Goal: Check status: Check status

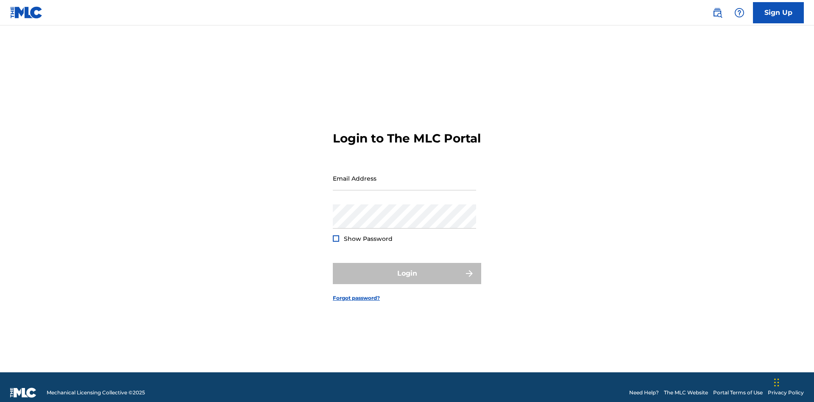
scroll to position [11, 0]
click at [404, 174] on input "Email Address" at bounding box center [404, 178] width 143 height 24
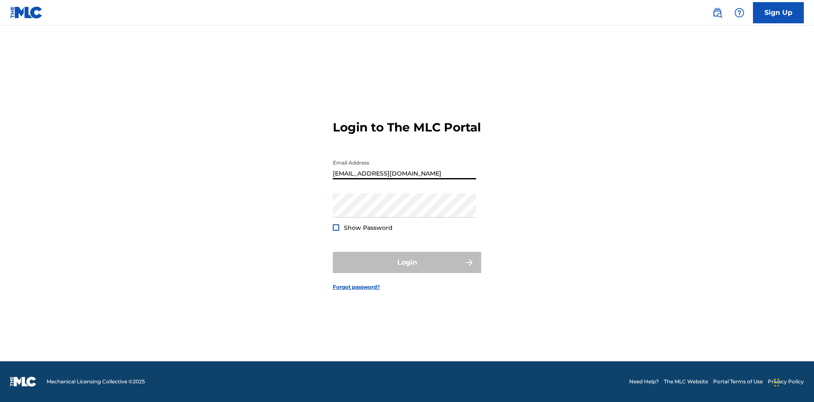
type input "[EMAIL_ADDRESS][DOMAIN_NAME]"
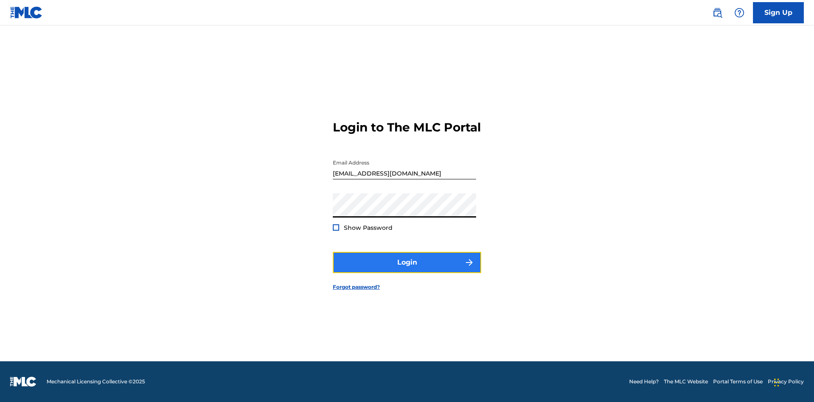
click at [407, 270] on button "Login" at bounding box center [407, 262] width 148 height 21
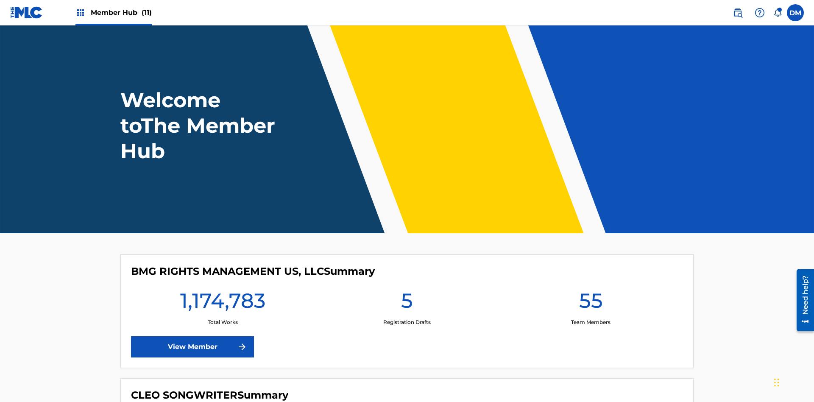
scroll to position [36, 0]
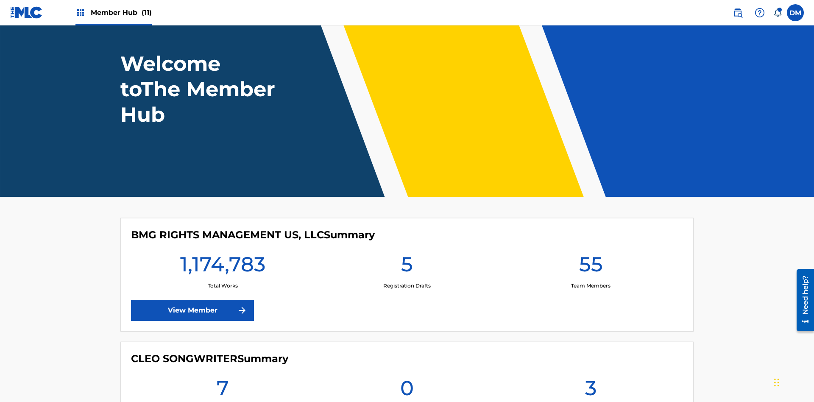
click at [121, 12] on span "Member Hub (11)" at bounding box center [121, 13] width 61 height 10
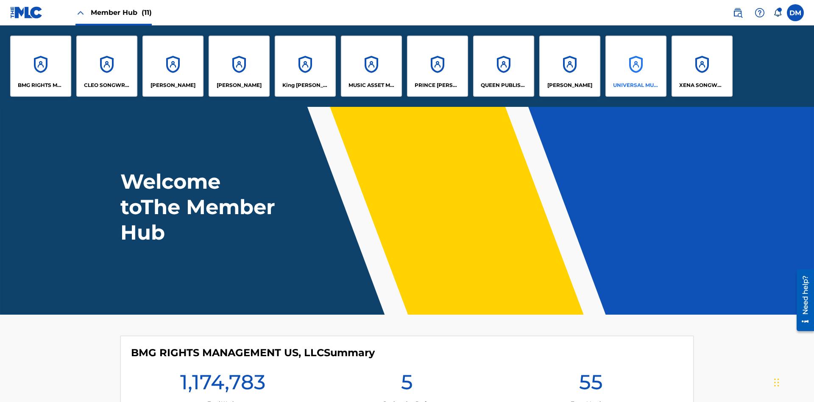
click at [636, 85] on p "UNIVERSAL MUSIC PUB GROUP" at bounding box center [636, 85] width 46 height 8
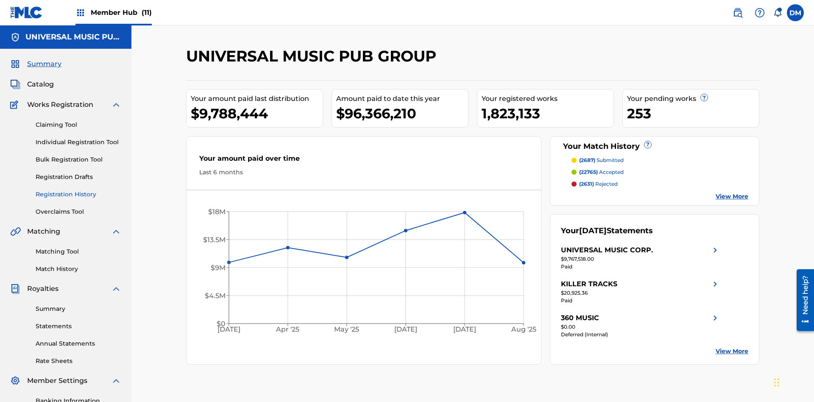
click at [78, 190] on link "Registration History" at bounding box center [79, 194] width 86 height 9
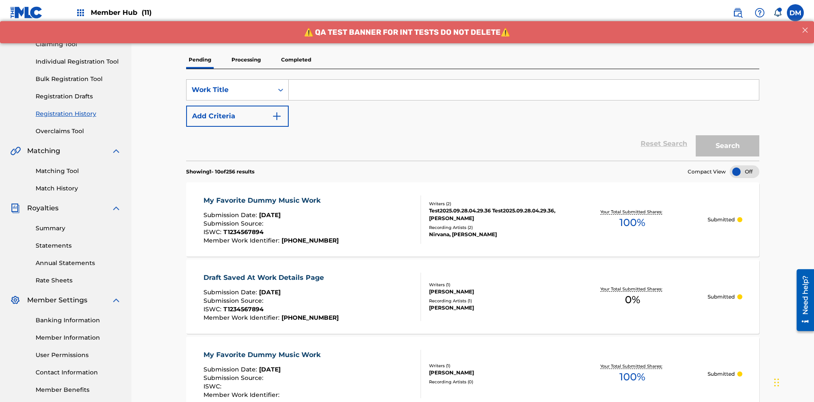
click at [246, 60] on p "Processing" at bounding box center [246, 60] width 34 height 18
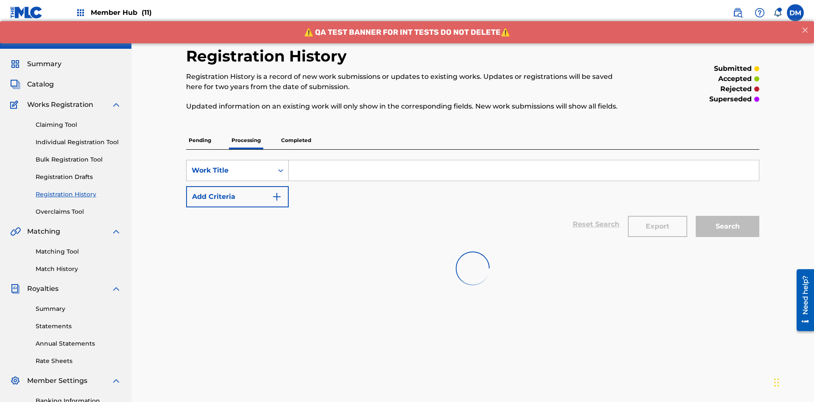
click at [230, 165] on div "Work Title" at bounding box center [230, 170] width 76 height 10
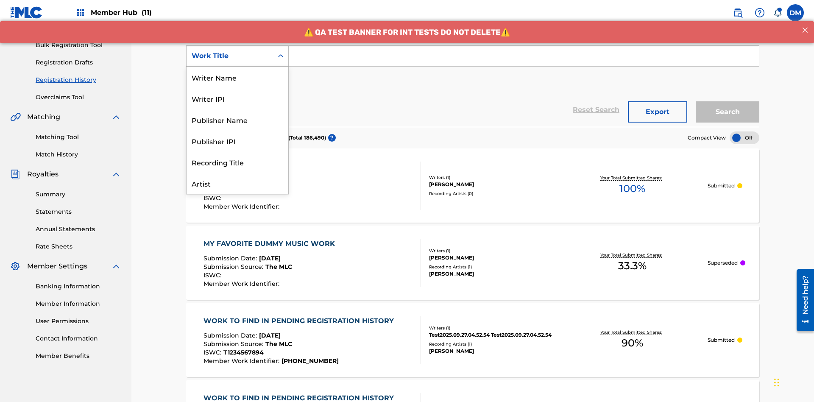
scroll to position [42, 0]
click at [237, 183] on div "Work Title" at bounding box center [238, 183] width 102 height 21
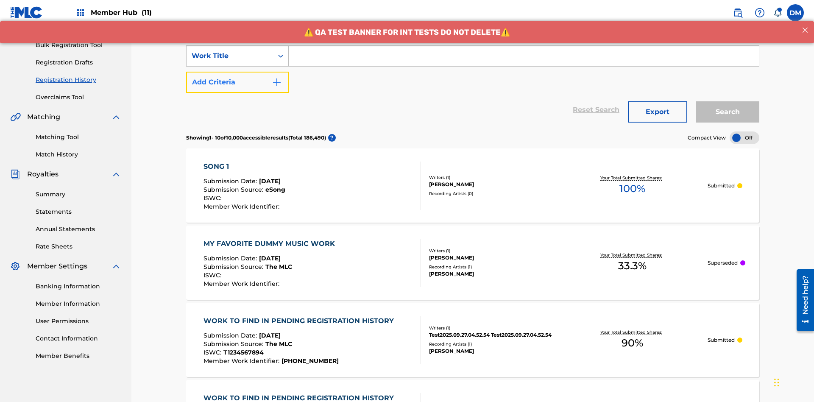
click at [237, 72] on button "Add Criteria" at bounding box center [237, 82] width 103 height 21
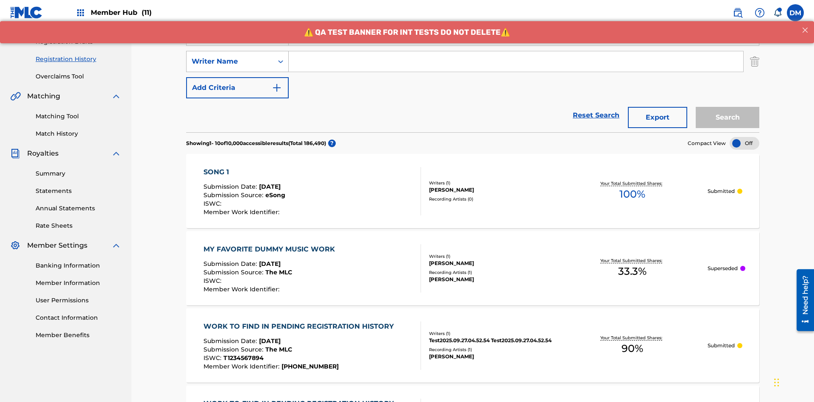
click at [230, 56] on div "Writer Name" at bounding box center [230, 61] width 76 height 10
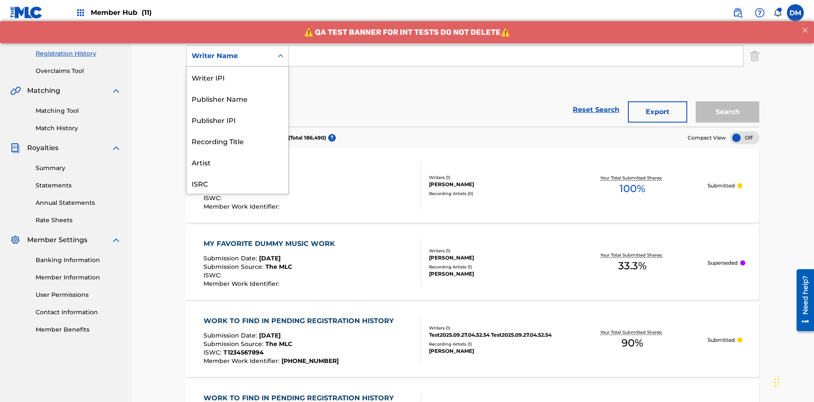
scroll to position [21, 0]
click at [237, 120] on div "Recording Title" at bounding box center [238, 119] width 102 height 21
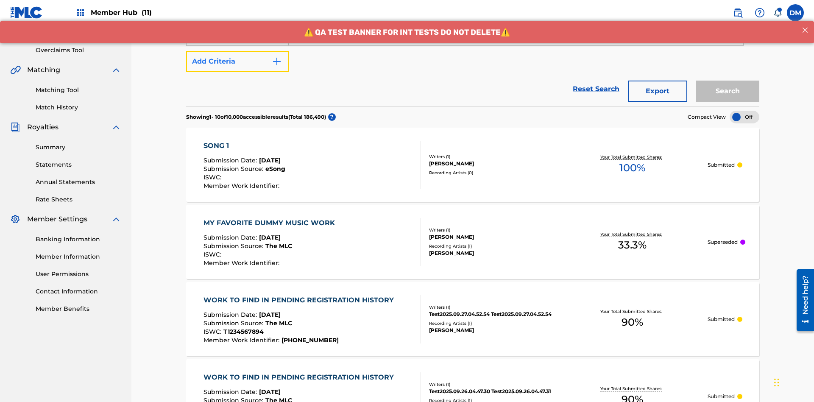
click at [237, 61] on button "Add Criteria" at bounding box center [237, 61] width 103 height 21
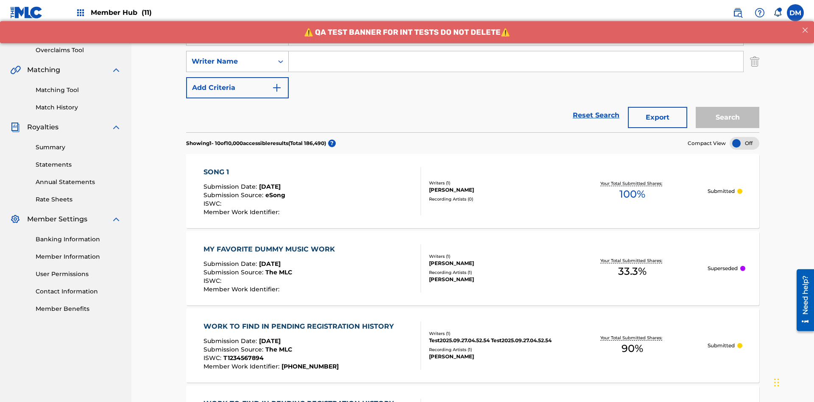
click at [230, 56] on div "Writer Name" at bounding box center [230, 61] width 76 height 10
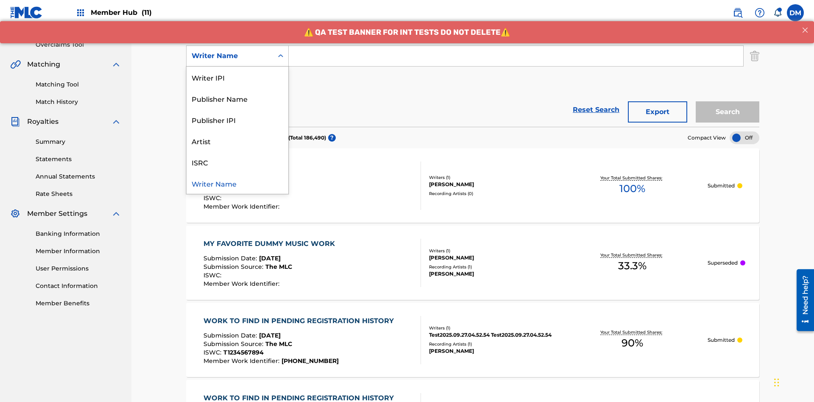
click at [237, 162] on div "ISRC" at bounding box center [238, 161] width 102 height 21
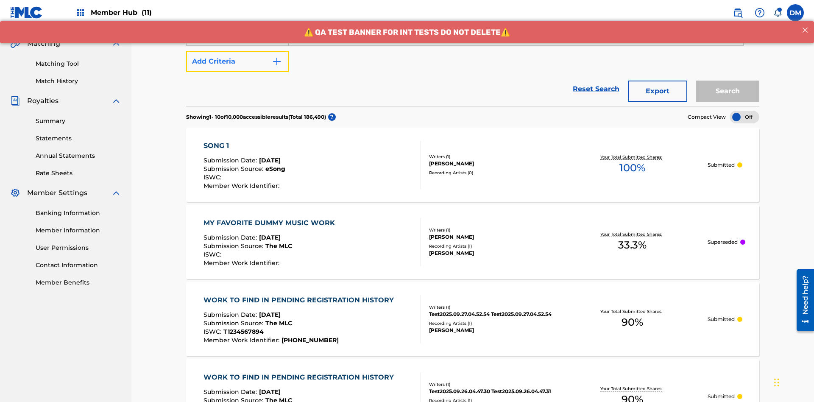
click at [237, 61] on button "Add Criteria" at bounding box center [237, 61] width 103 height 21
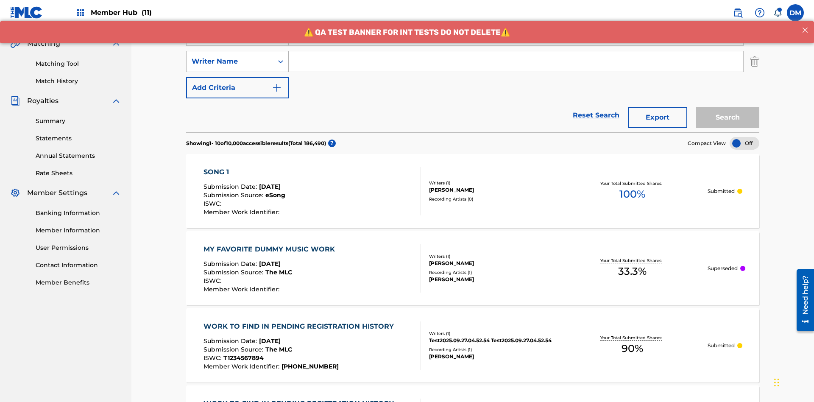
click at [230, 56] on div "Writer Name" at bounding box center [230, 61] width 76 height 10
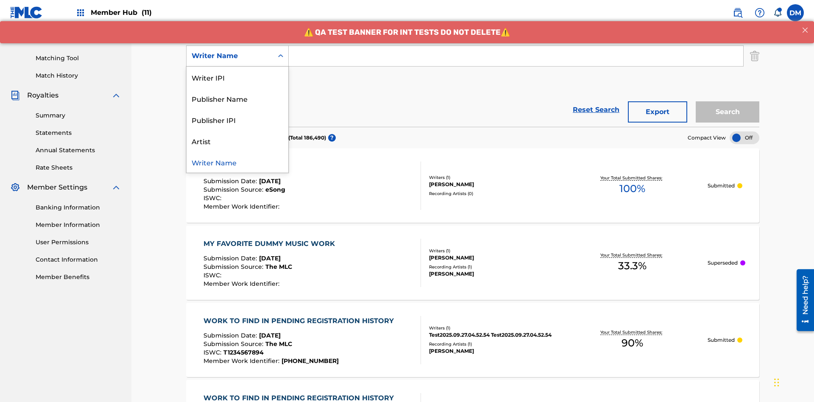
click at [237, 162] on div "Writer Name" at bounding box center [238, 161] width 102 height 21
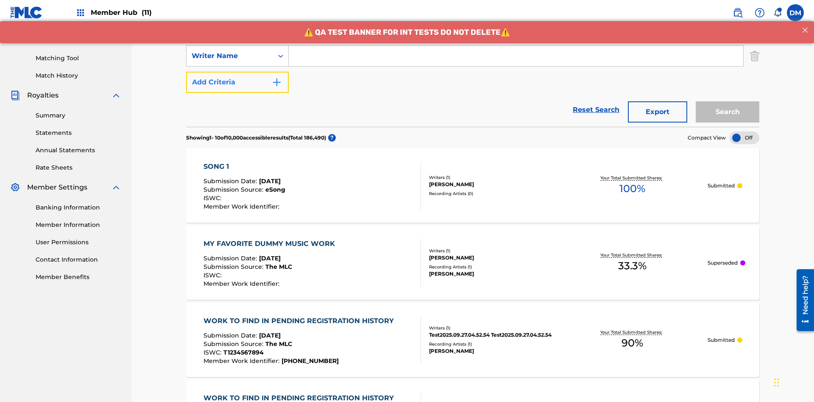
click at [237, 72] on button "Add Criteria" at bounding box center [237, 82] width 103 height 21
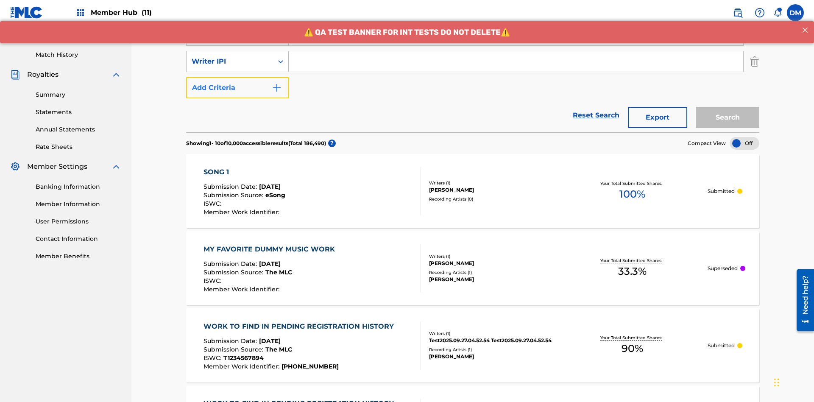
scroll to position [220, 0]
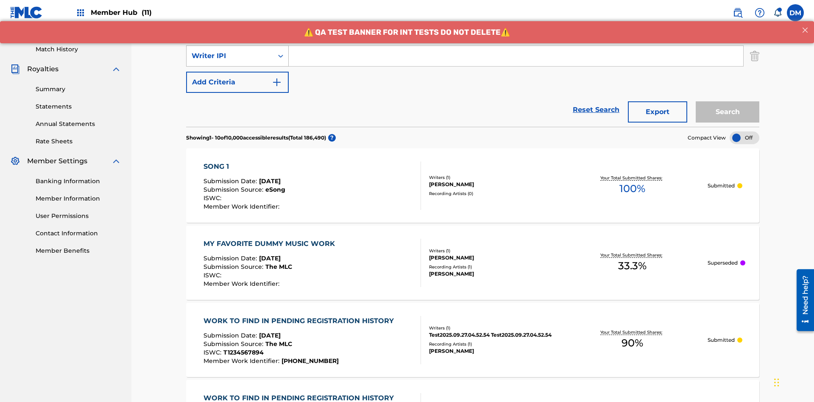
click at [230, 56] on div "Writer IPI" at bounding box center [230, 56] width 76 height 10
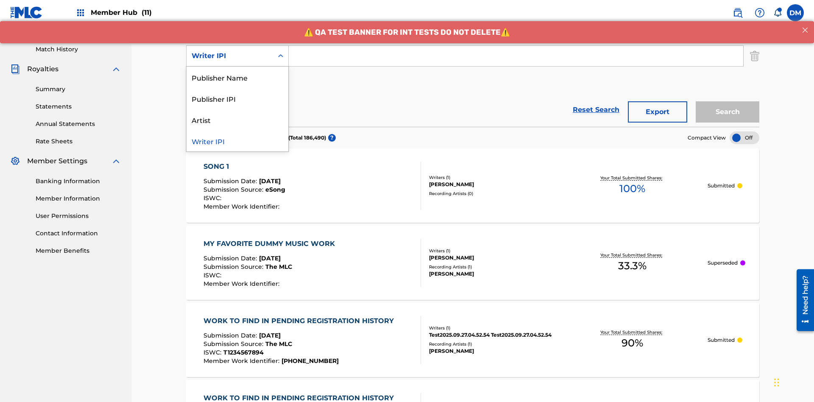
click at [237, 77] on div "Publisher Name" at bounding box center [238, 77] width 102 height 21
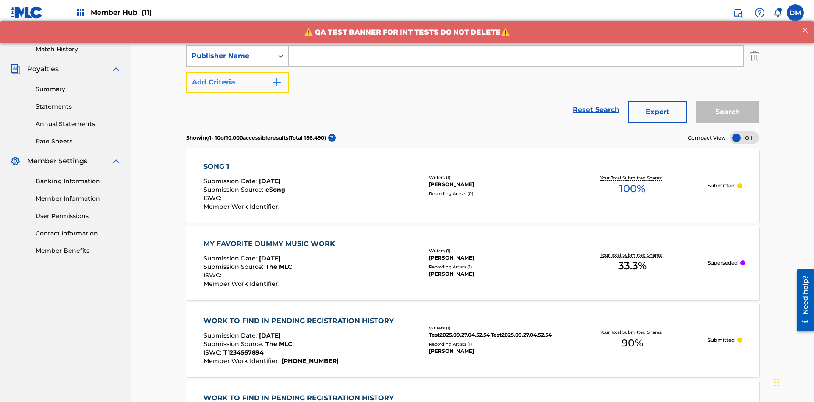
click at [237, 72] on button "Add Criteria" at bounding box center [237, 82] width 103 height 21
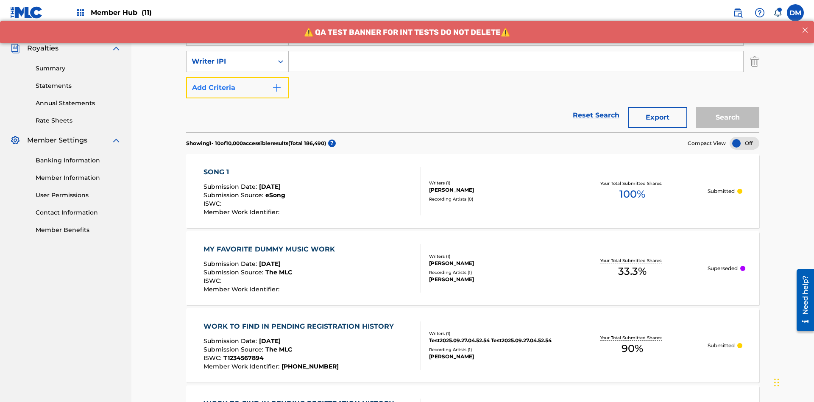
scroll to position [246, 0]
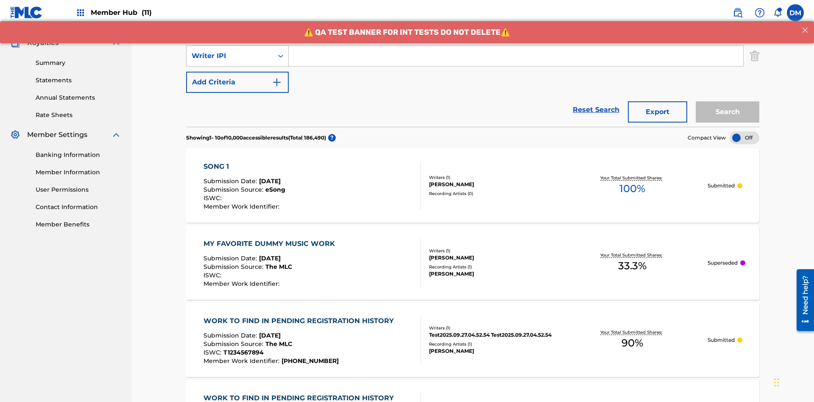
click at [230, 56] on div "Writer IPI" at bounding box center [230, 56] width 76 height 10
click at [237, 77] on div "Publisher IPI" at bounding box center [238, 77] width 102 height 21
click at [237, 72] on button "Add Criteria" at bounding box center [237, 82] width 103 height 21
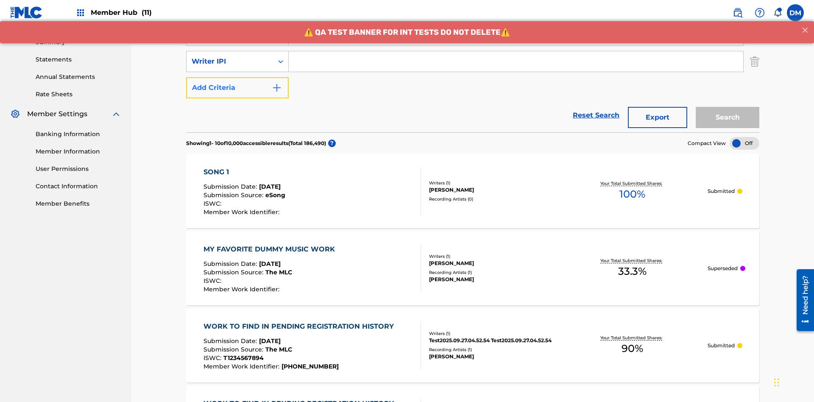
scroll to position [272, 0]
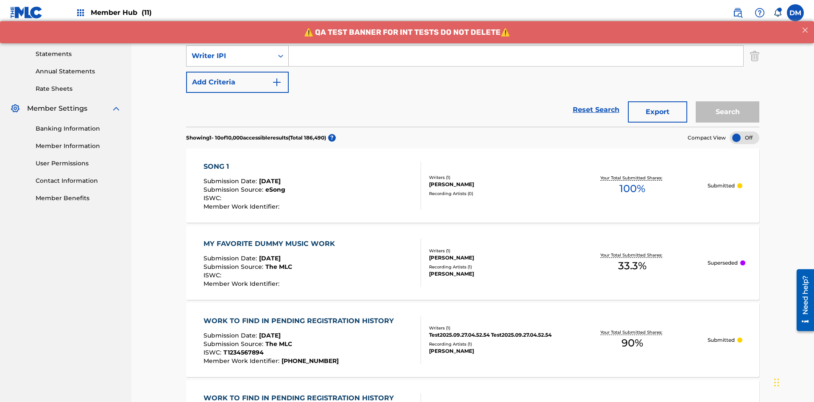
click at [230, 56] on div "Writer IPI" at bounding box center [230, 56] width 76 height 10
click at [237, 77] on div "Artist" at bounding box center [238, 77] width 102 height 21
click at [237, 72] on button "Add Criteria" at bounding box center [237, 82] width 103 height 21
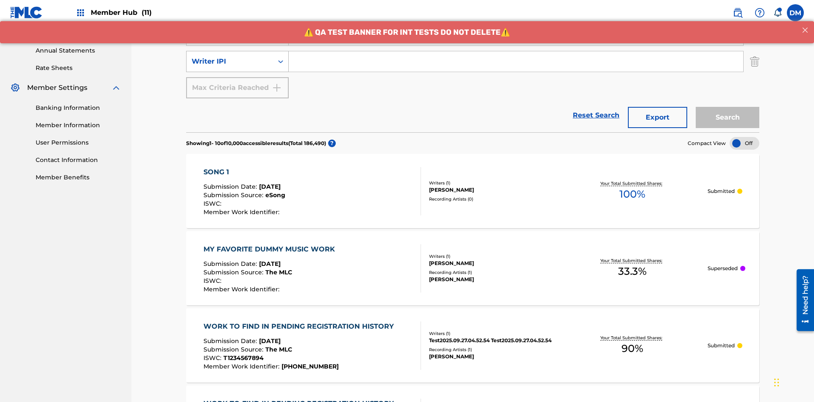
click at [230, 56] on div "Writer IPI" at bounding box center [230, 61] width 76 height 10
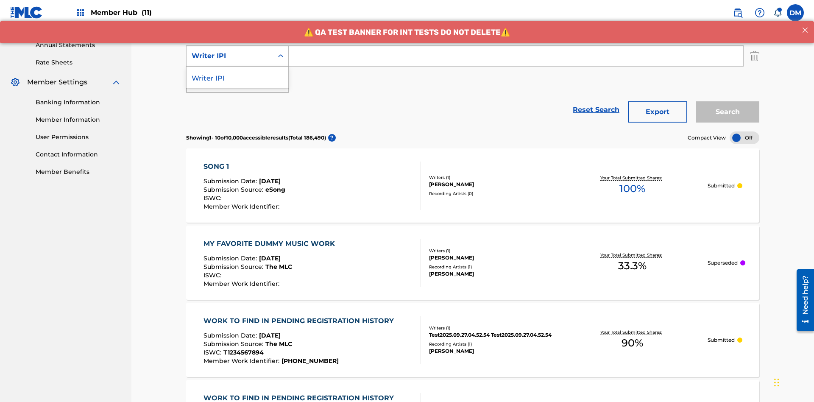
click at [237, 77] on div "Writer IPI" at bounding box center [238, 77] width 102 height 21
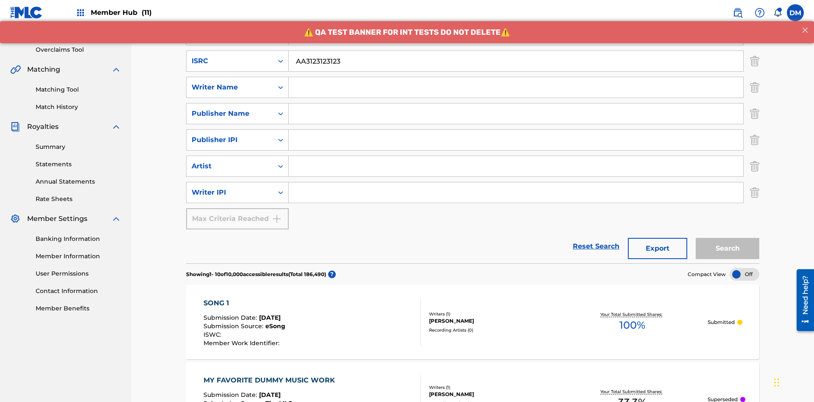
type input "AA3123123123"
click at [524, 19] on input "Search Form" at bounding box center [524, 8] width 470 height 20
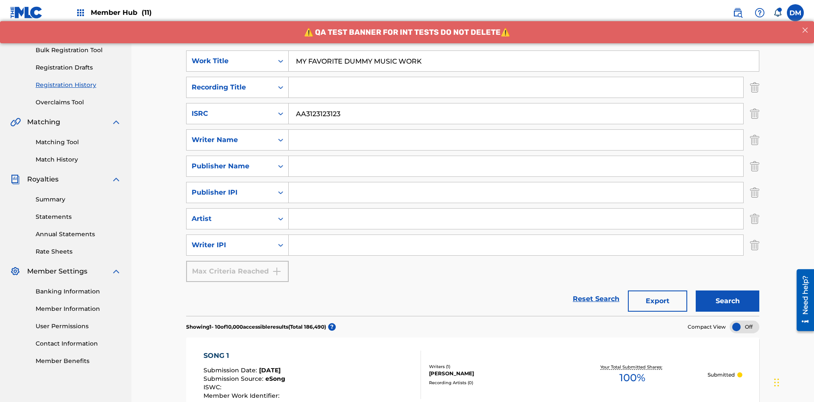
type input "MY FAVORITE DUMMY MUSIC WORK"
click at [516, 130] on input "Search Form" at bounding box center [516, 140] width 454 height 20
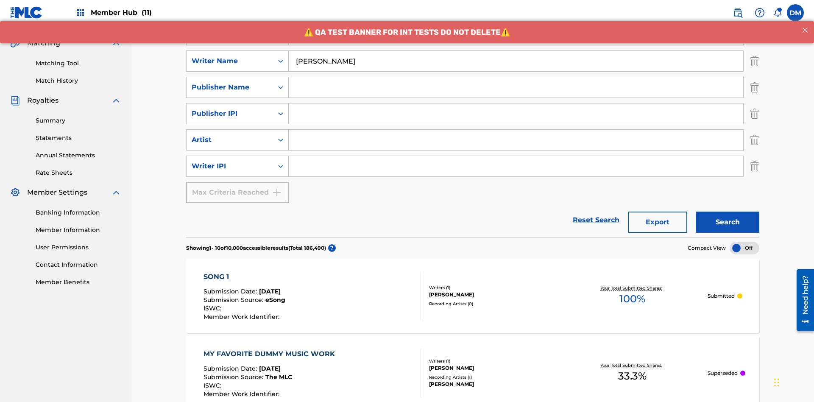
type input "[PERSON_NAME]"
click at [516, 156] on input "Search Form" at bounding box center [516, 166] width 454 height 20
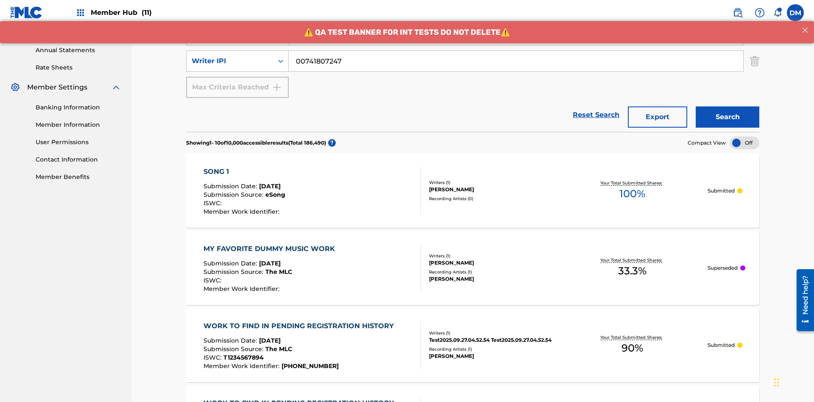
type input "00741807247"
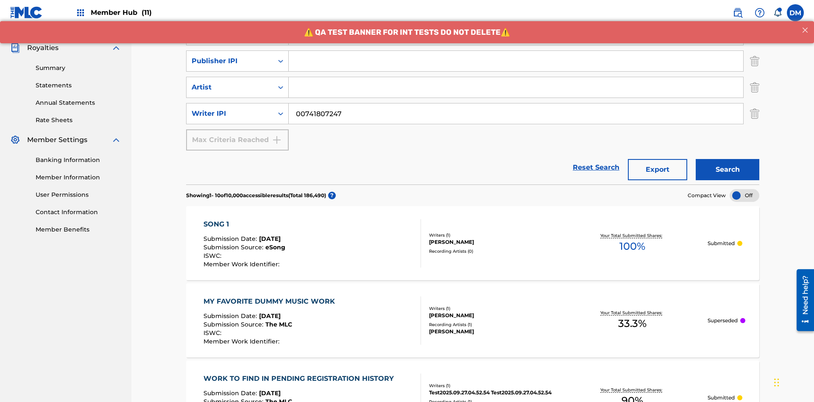
type input "CALACA"
click at [516, 61] on input "Search Form" at bounding box center [516, 61] width 454 height 20
type input "00214463592"
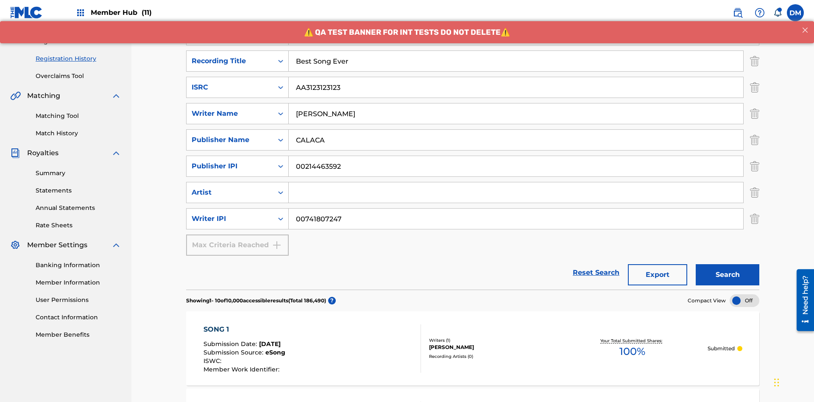
type input "Best Song Ever"
click at [516, 182] on input "Search Form" at bounding box center [516, 192] width 454 height 20
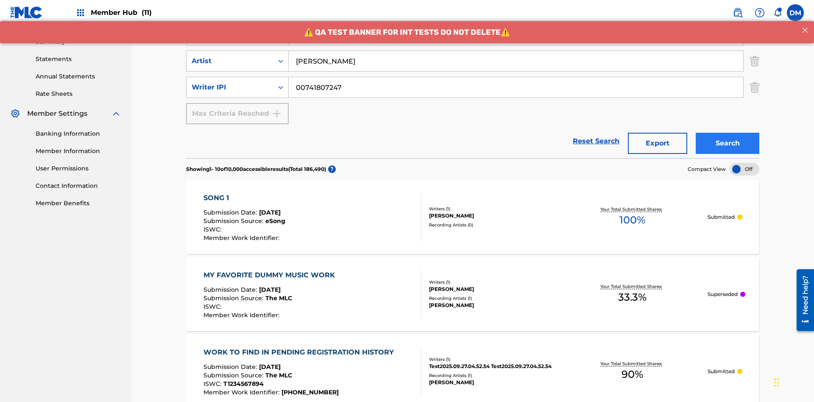
type input "[PERSON_NAME]"
click at [728, 133] on button "Search" at bounding box center [728, 143] width 64 height 21
